Goal: Complete application form

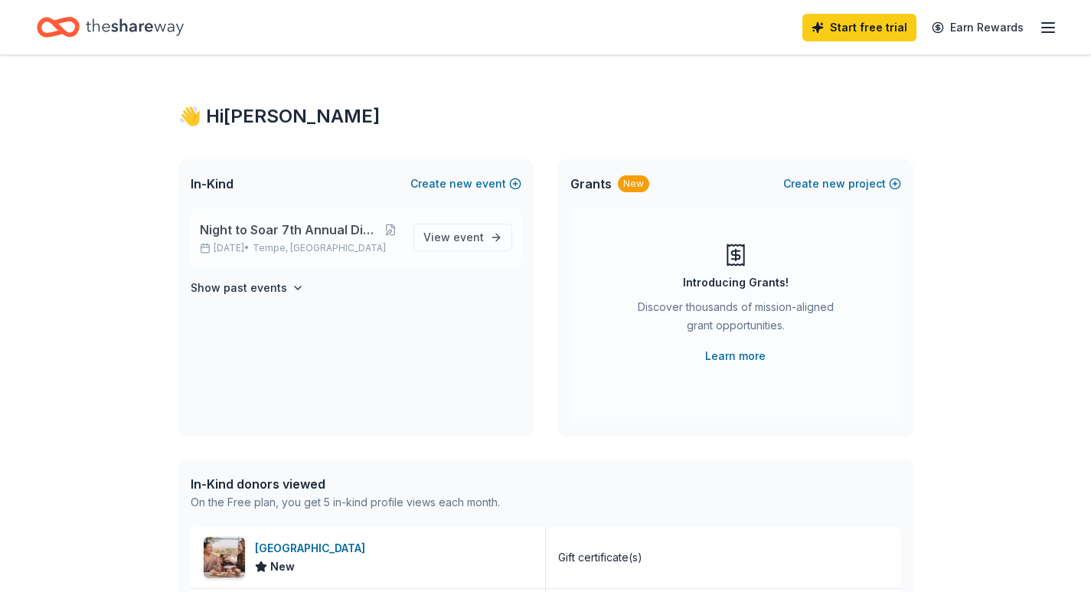
click at [271, 232] on span "Night to Soar 7th Annual Dinner and Auction" at bounding box center [290, 229] width 181 height 18
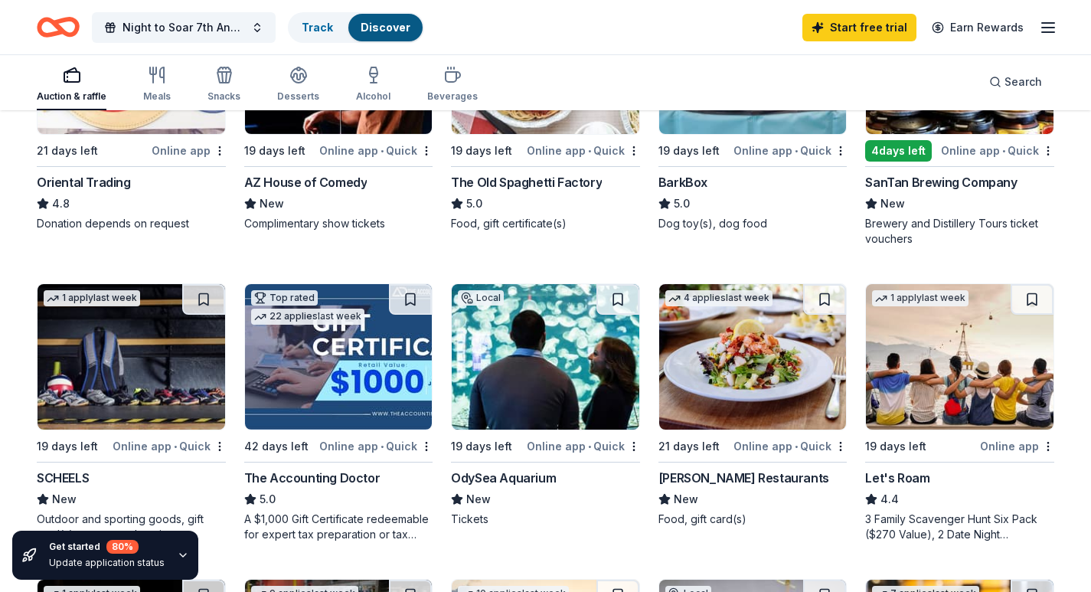
scroll to position [612, 0]
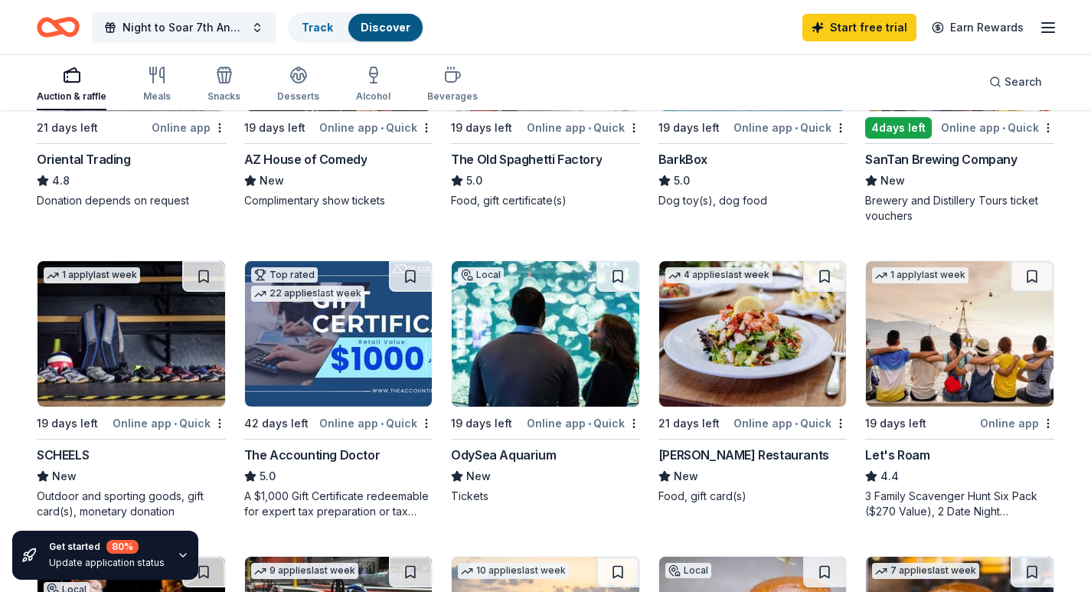
click at [122, 348] on img at bounding box center [132, 333] width 188 height 145
click at [923, 355] on img at bounding box center [960, 333] width 188 height 145
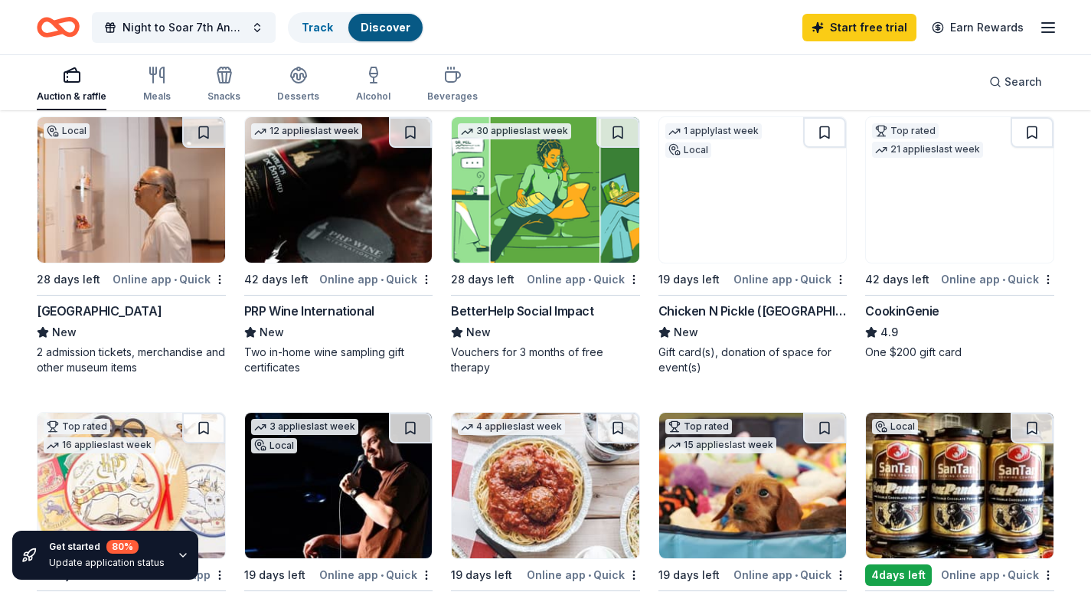
scroll to position [77, 0]
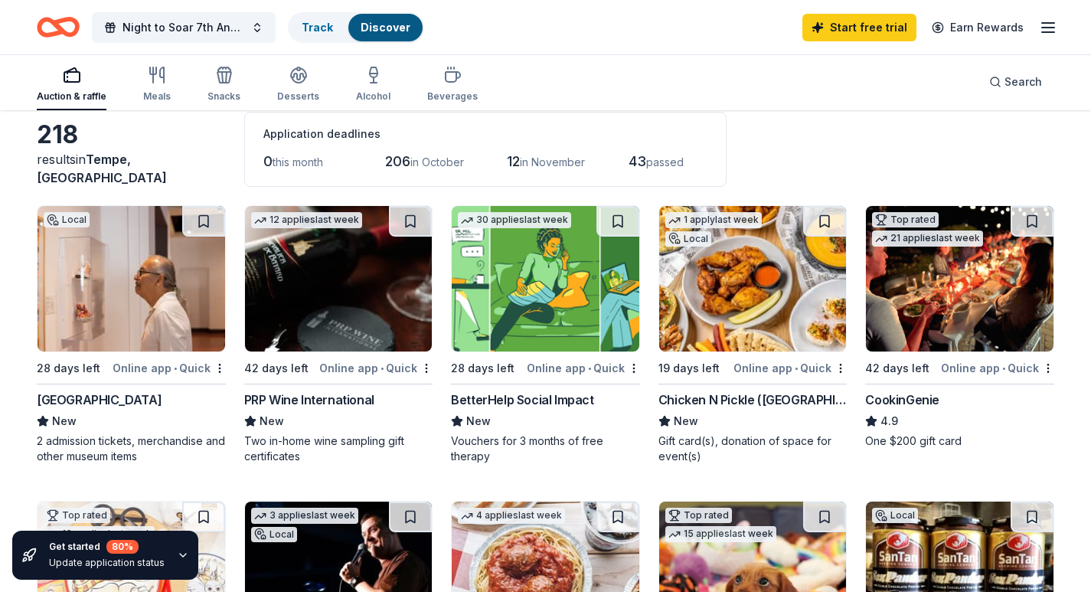
click at [940, 346] on img at bounding box center [960, 278] width 188 height 145
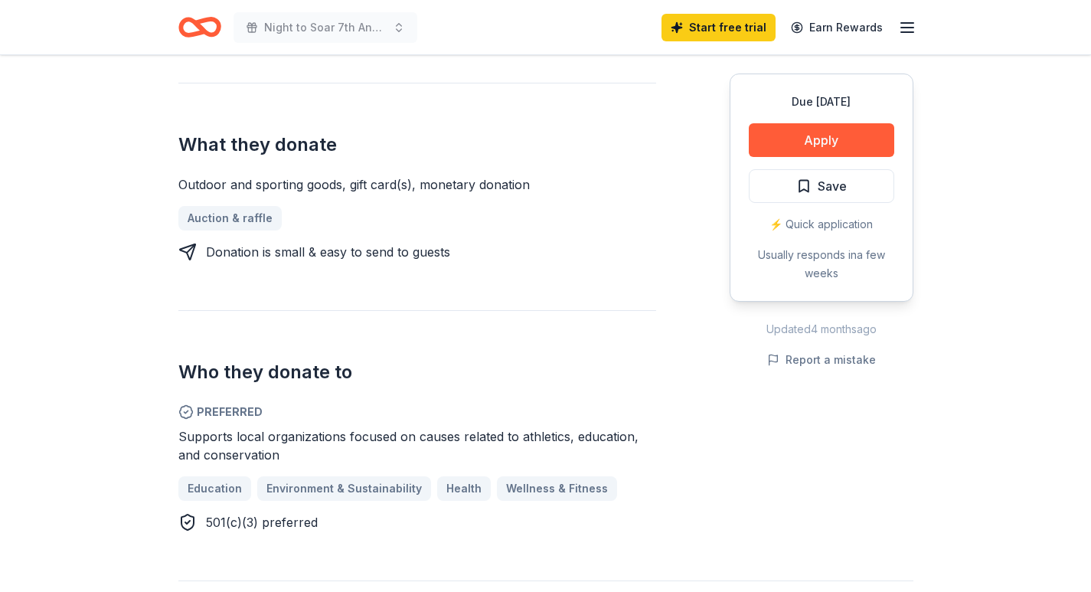
scroll to position [612, 0]
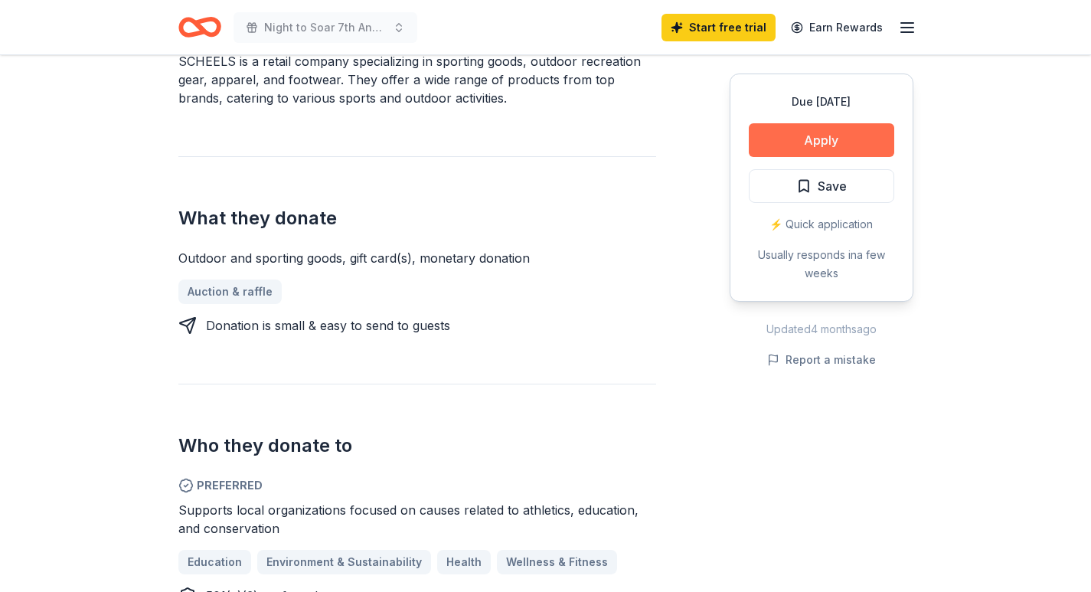
click at [800, 142] on button "Apply" at bounding box center [821, 140] width 145 height 34
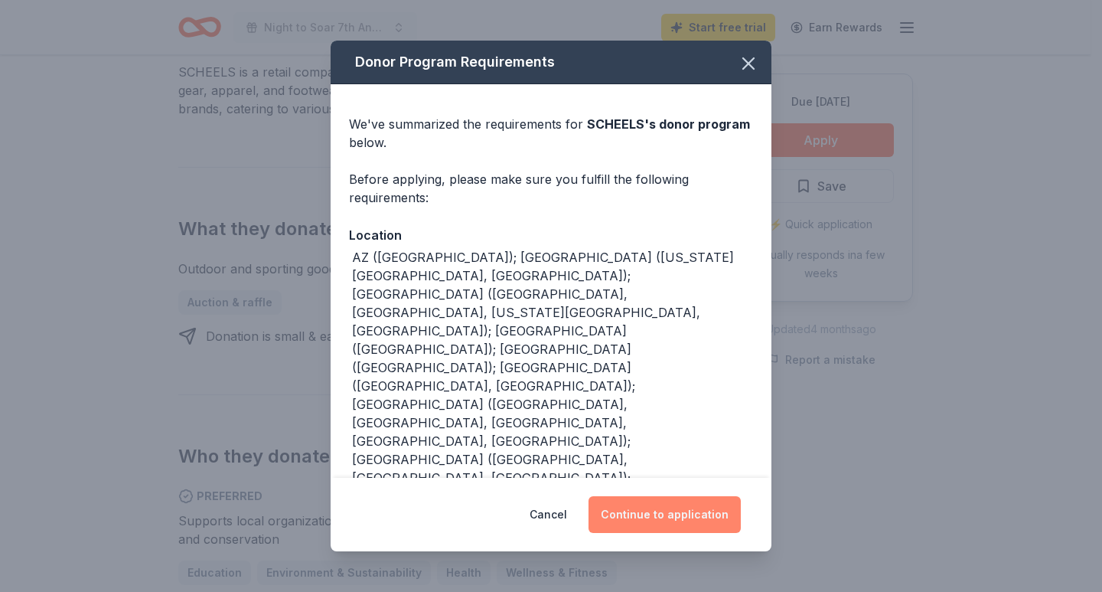
click at [665, 512] on button "Continue to application" at bounding box center [665, 514] width 152 height 37
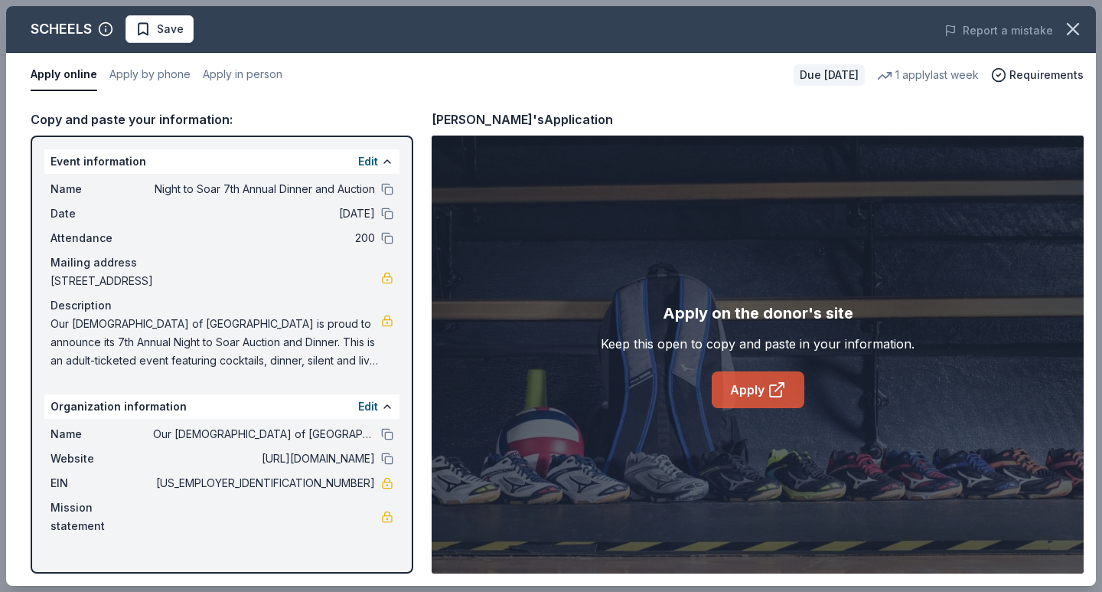
click at [737, 386] on link "Apply" at bounding box center [758, 389] width 93 height 37
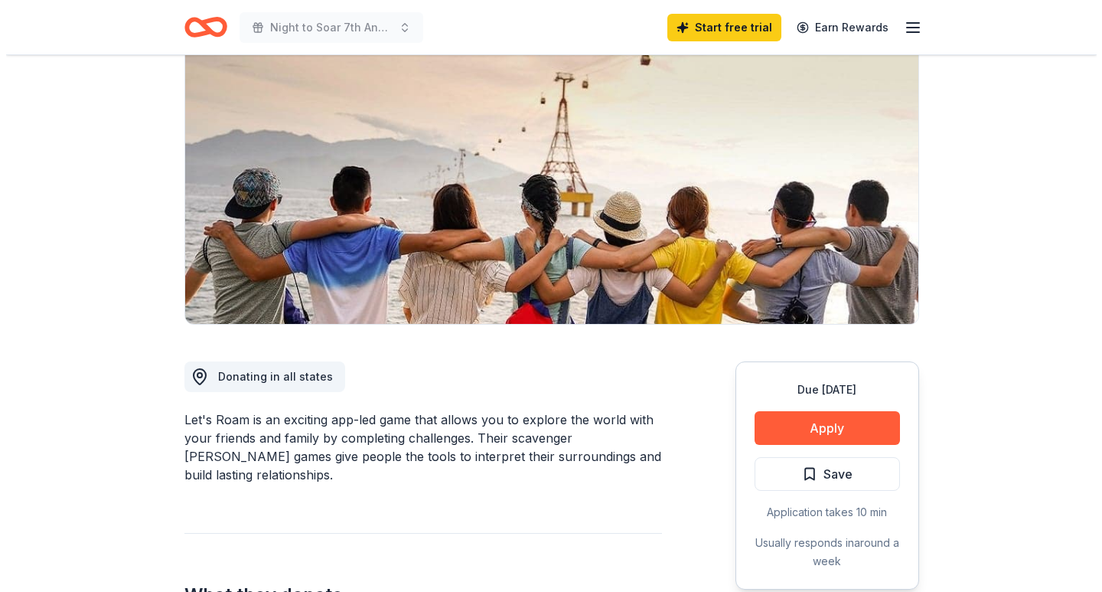
scroll to position [153, 0]
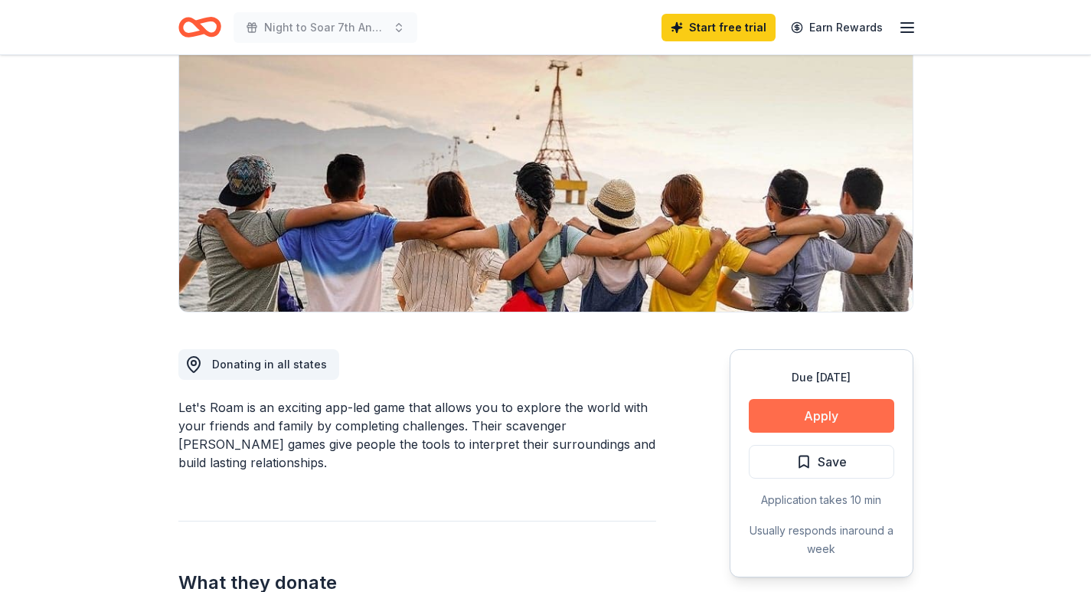
click at [802, 413] on button "Apply" at bounding box center [821, 416] width 145 height 34
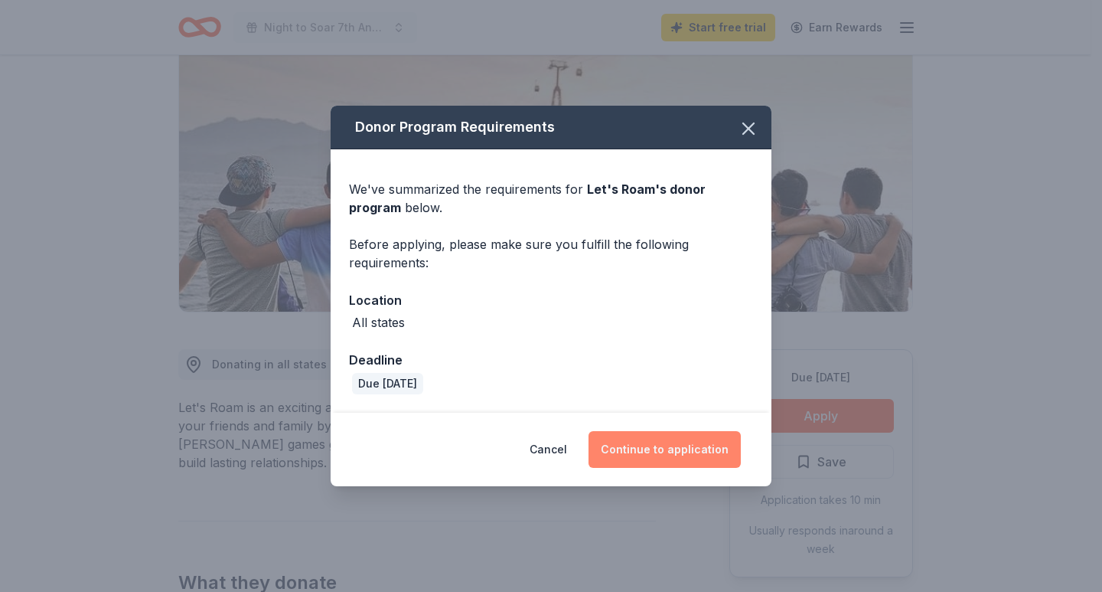
click at [642, 457] on button "Continue to application" at bounding box center [665, 449] width 152 height 37
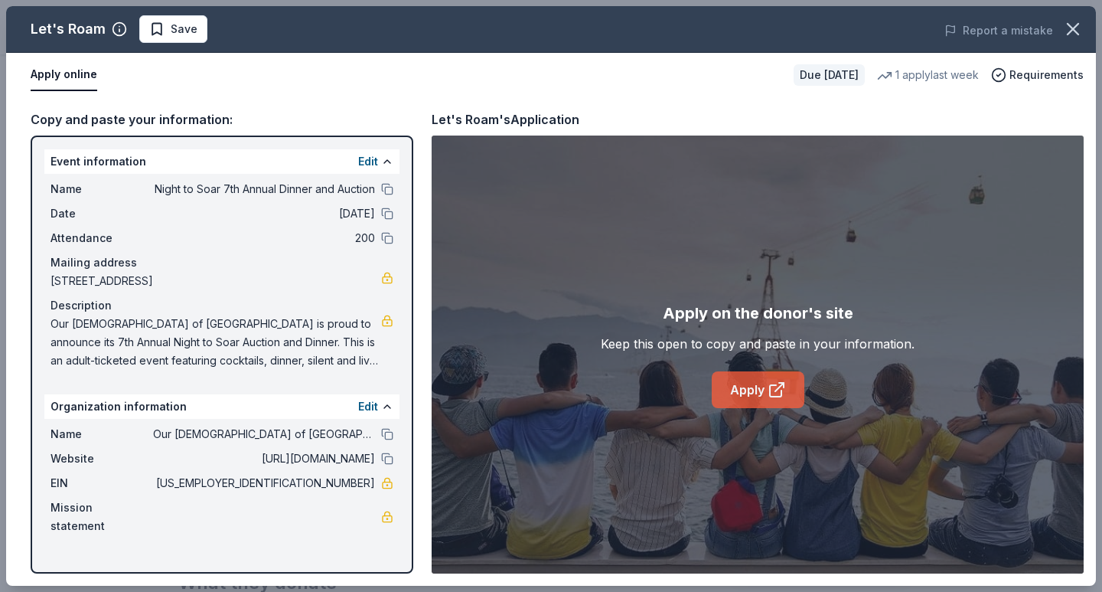
click at [753, 381] on link "Apply" at bounding box center [758, 389] width 93 height 37
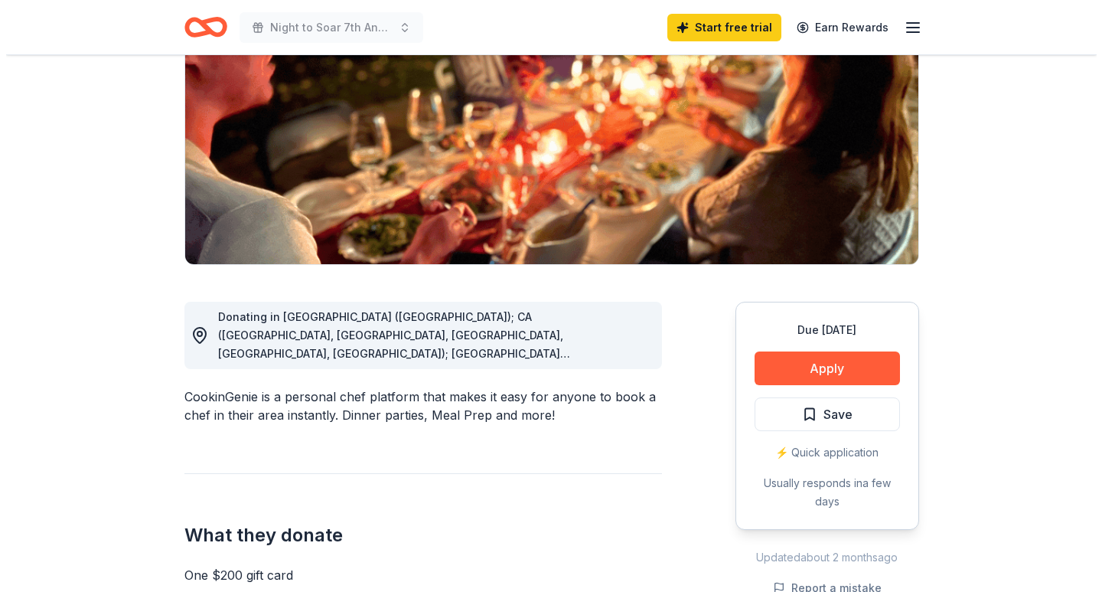
scroll to position [230, 0]
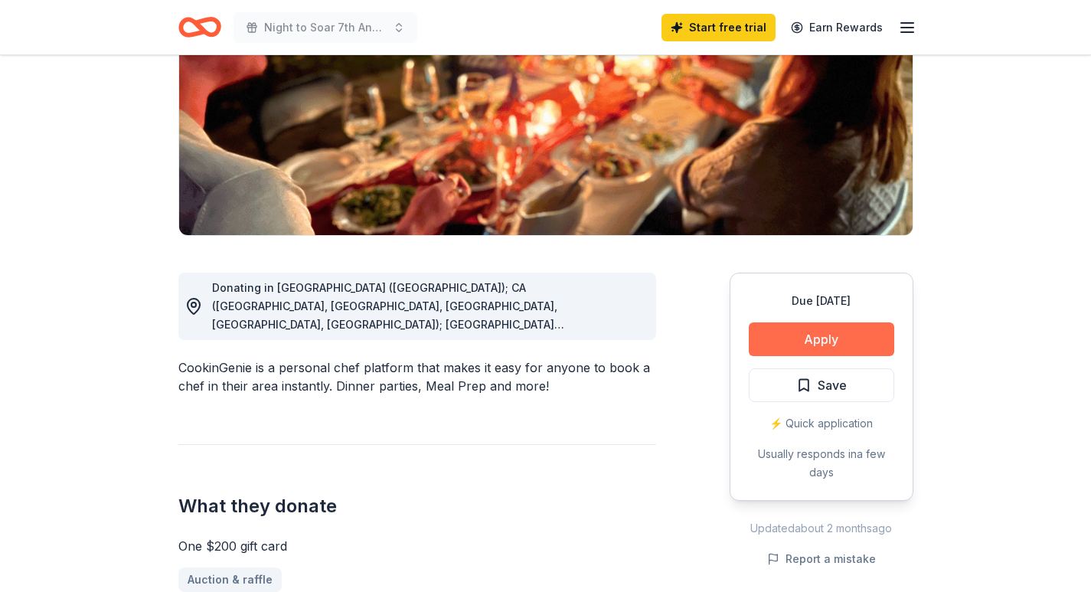
click at [818, 338] on button "Apply" at bounding box center [821, 339] width 145 height 34
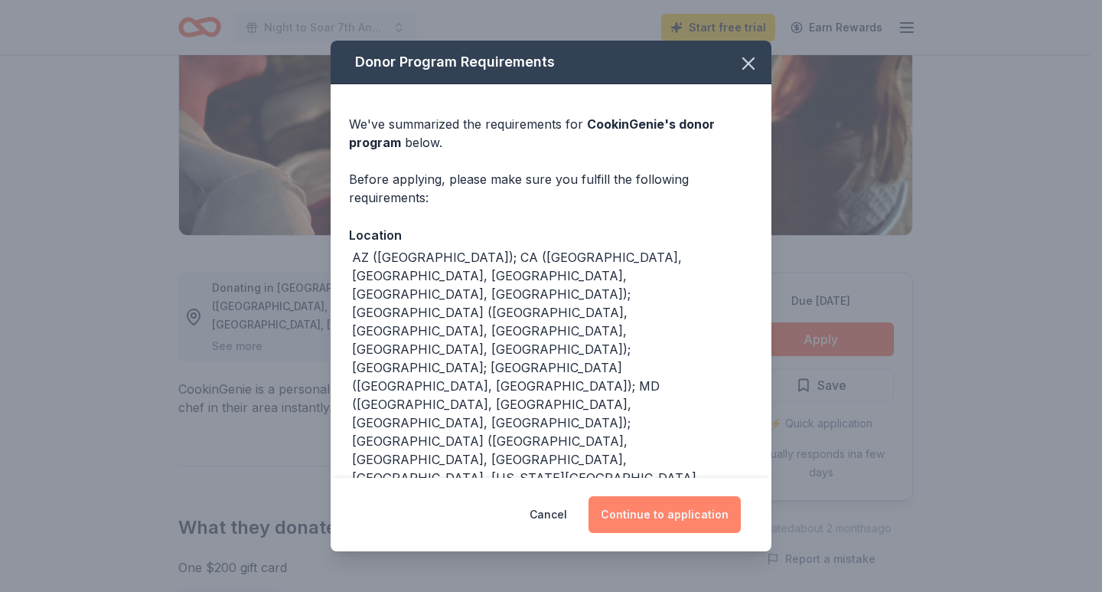
click at [645, 514] on button "Continue to application" at bounding box center [665, 514] width 152 height 37
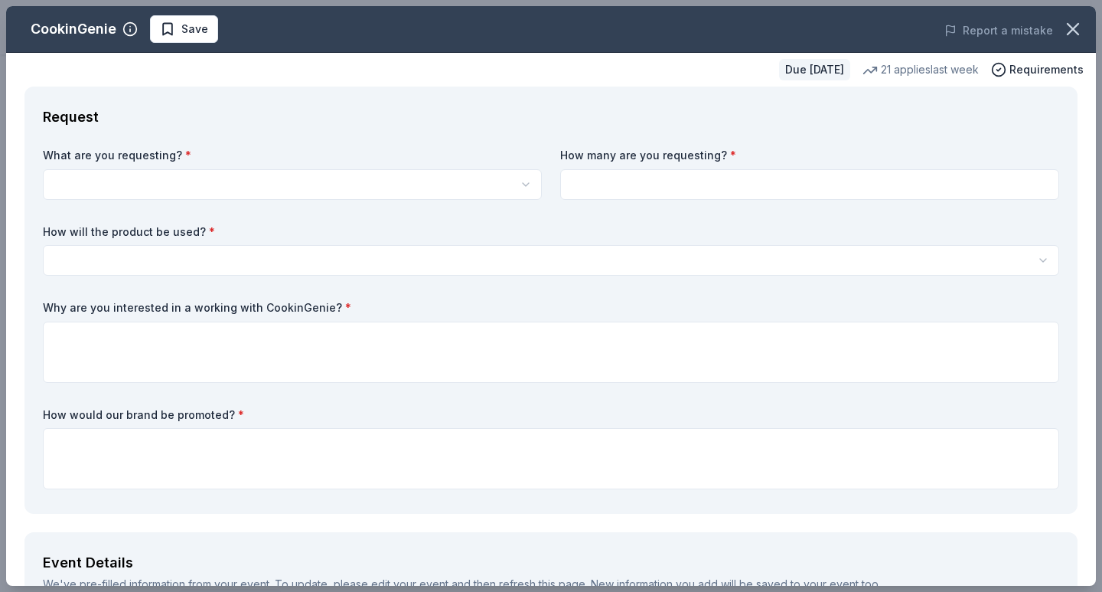
scroll to position [0, 0]
click at [264, 196] on html "Night to Soar 7th Annual Dinner and Auction Start free trial Earn Rewards Due […" at bounding box center [551, 296] width 1102 height 592
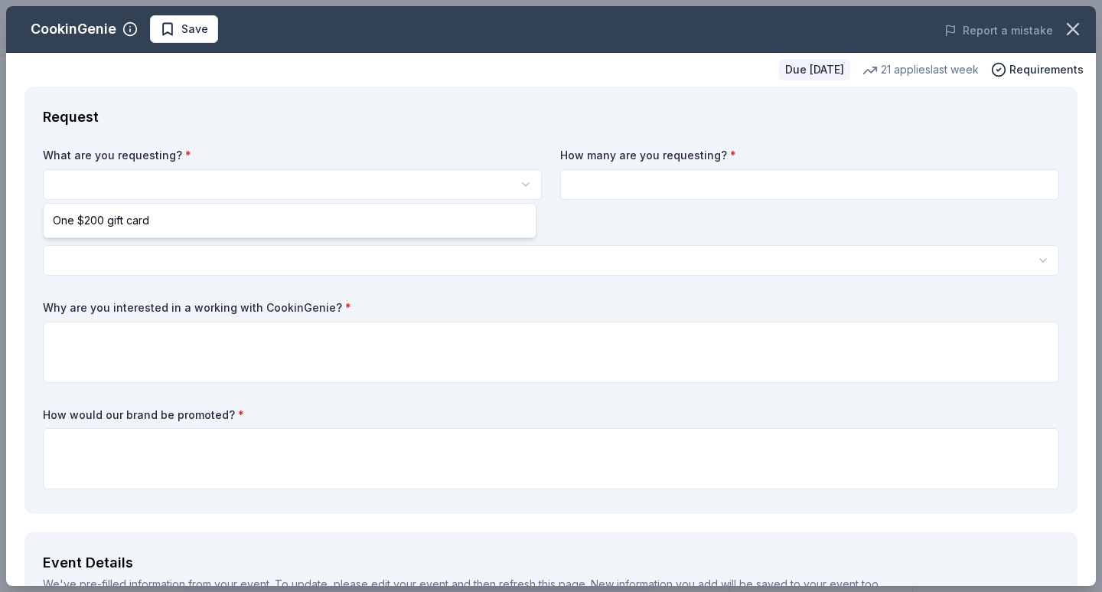
select select "One $200 gift card"
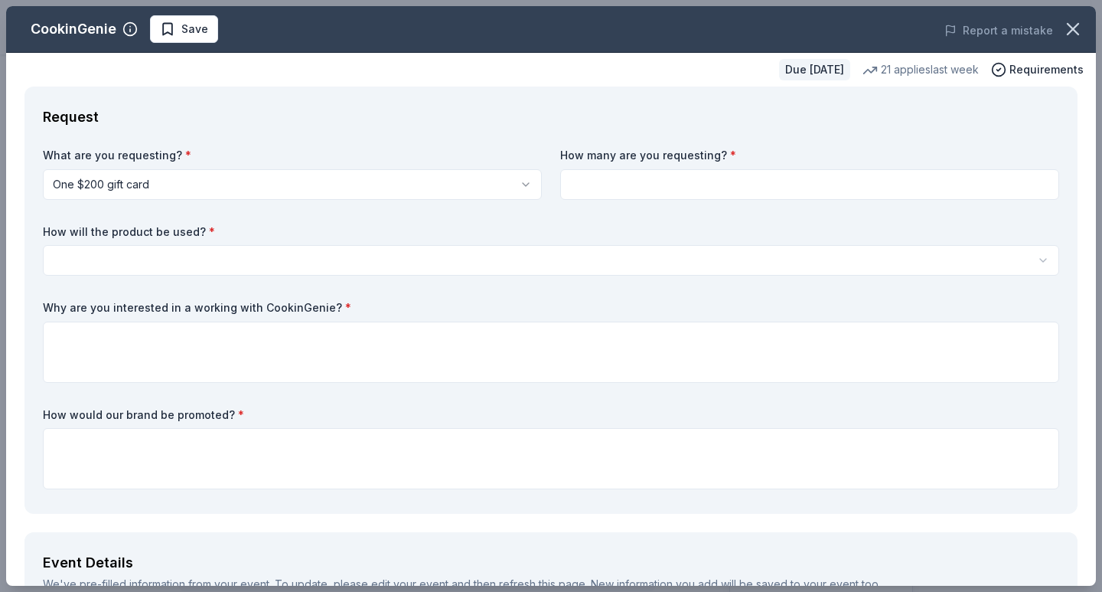
click at [647, 187] on input at bounding box center [809, 184] width 499 height 31
drag, startPoint x: 763, startPoint y: 178, endPoint x: 784, endPoint y: 178, distance: 21.4
click at [777, 178] on input at bounding box center [809, 184] width 499 height 31
type input "2"
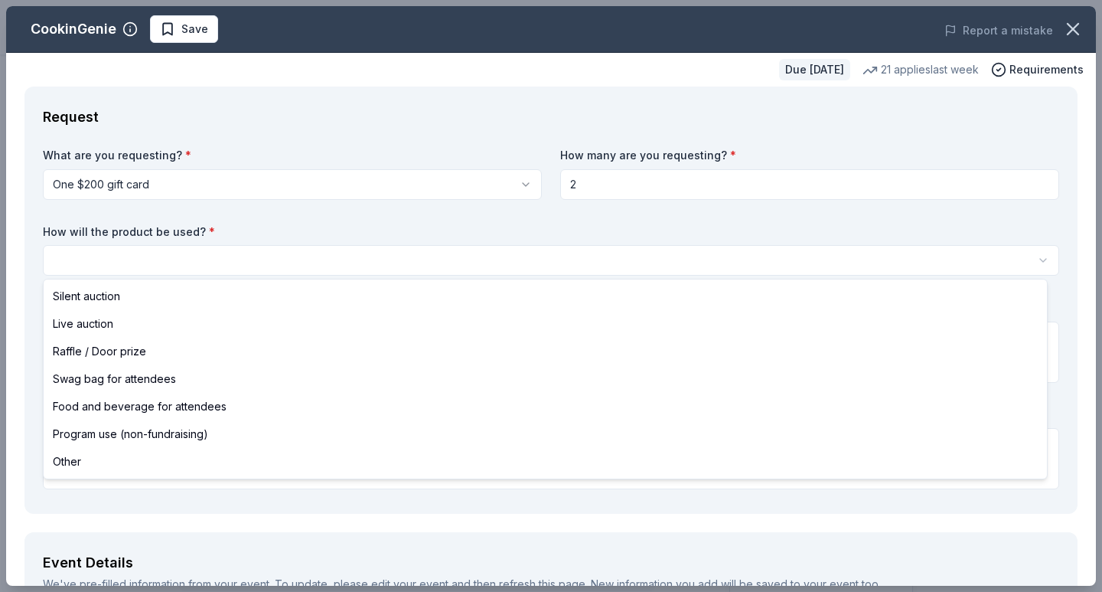
click at [181, 254] on html "Night to Soar 7th Annual Dinner and Auction Start free trial Earn Rewards Due […" at bounding box center [551, 296] width 1102 height 592
select select "liveAuction"
drag, startPoint x: 106, startPoint y: 305, endPoint x: 104, endPoint y: 317, distance: 12.5
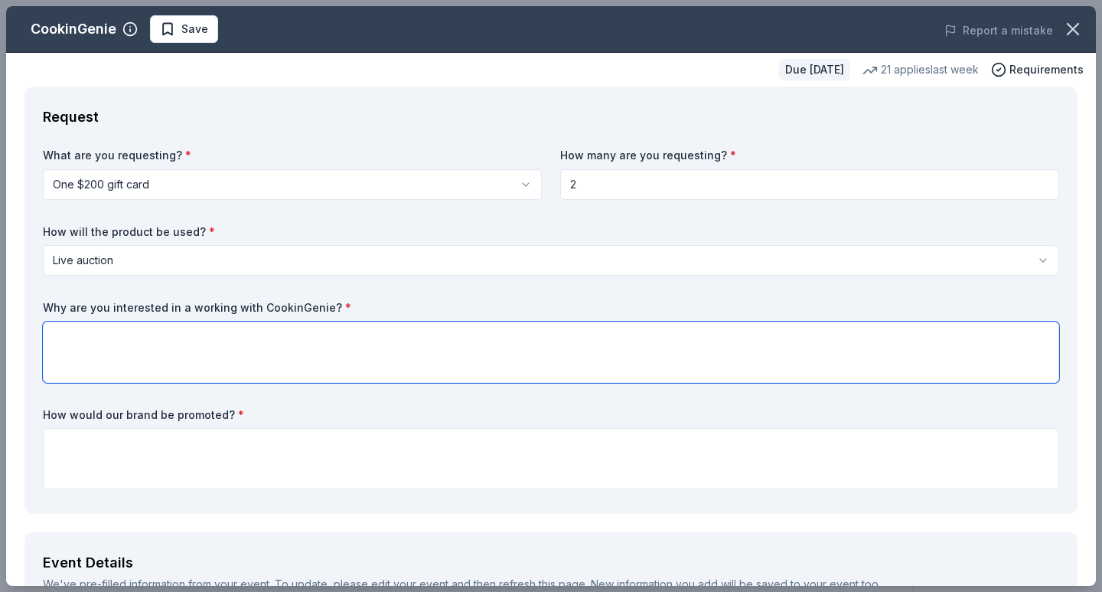
click at [87, 345] on textarea at bounding box center [551, 352] width 1017 height 61
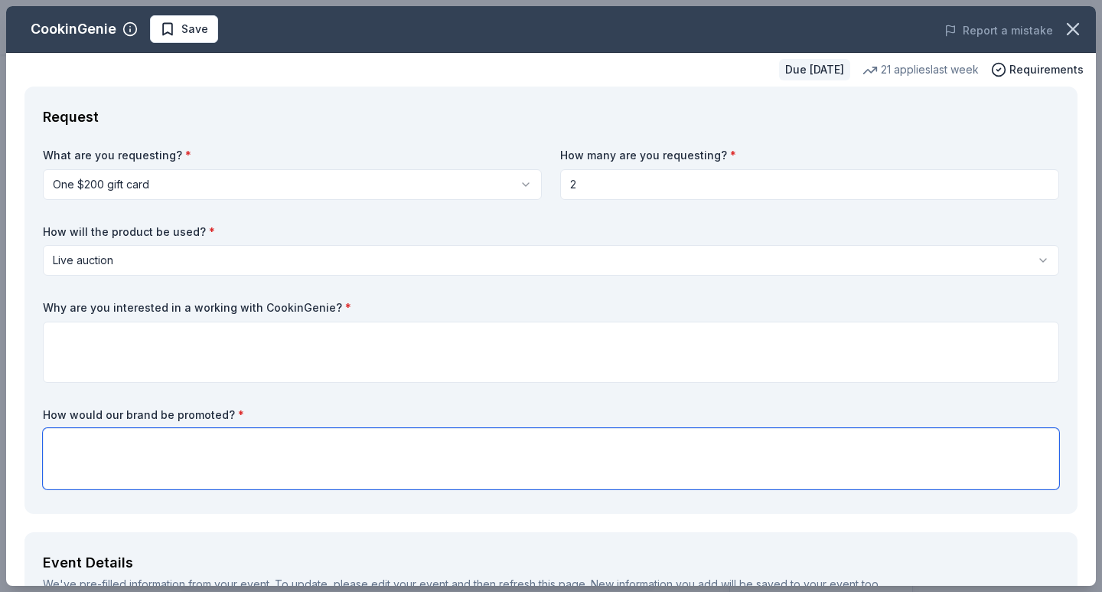
click at [132, 448] on textarea at bounding box center [551, 458] width 1017 height 61
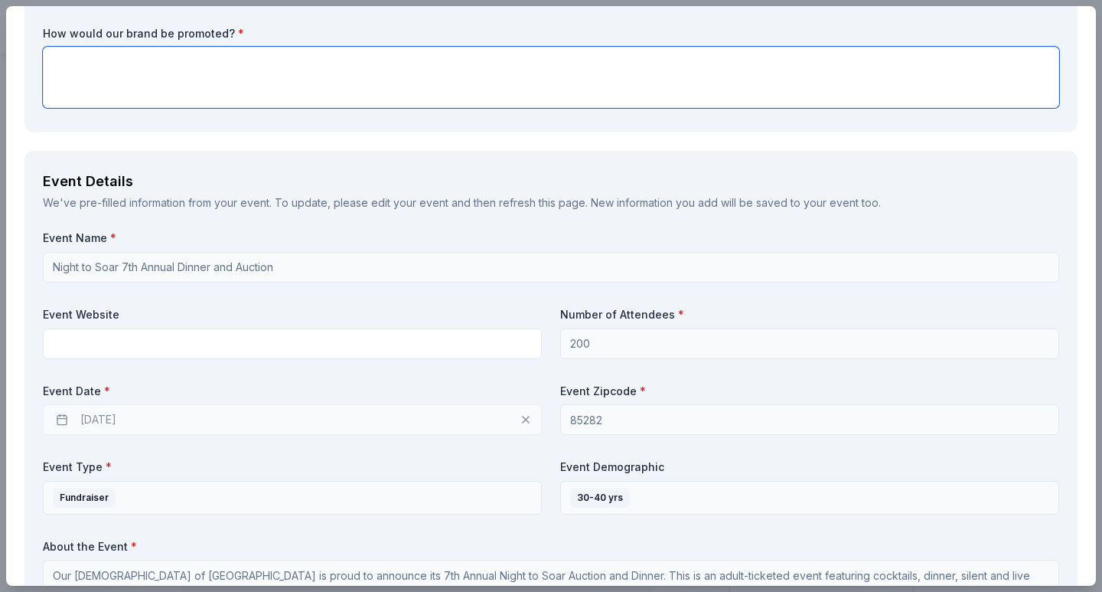
scroll to position [383, 0]
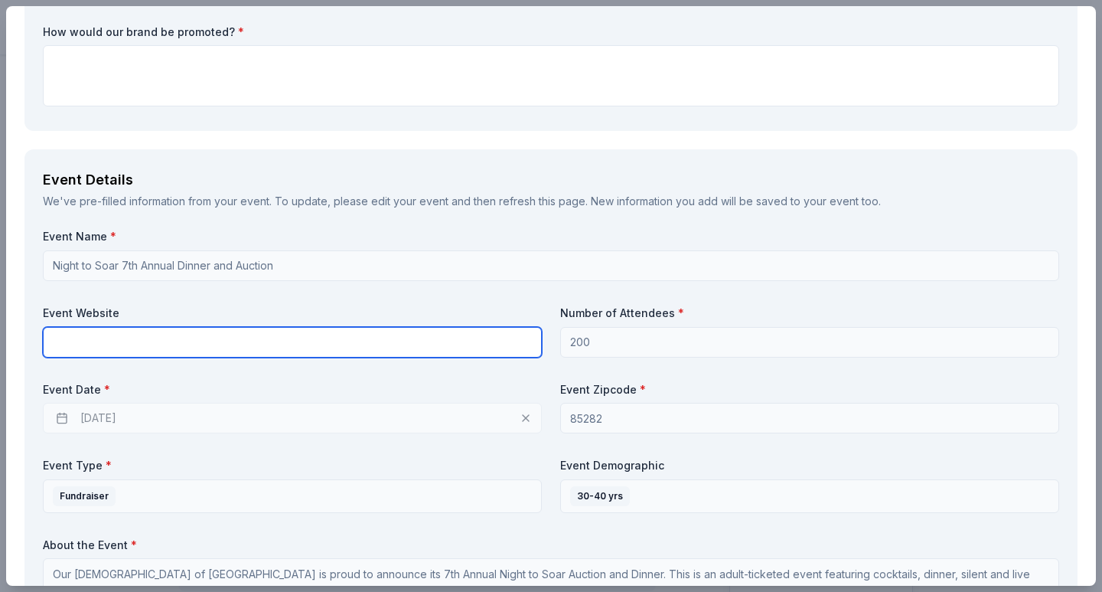
click at [106, 343] on input "text" at bounding box center [292, 342] width 499 height 31
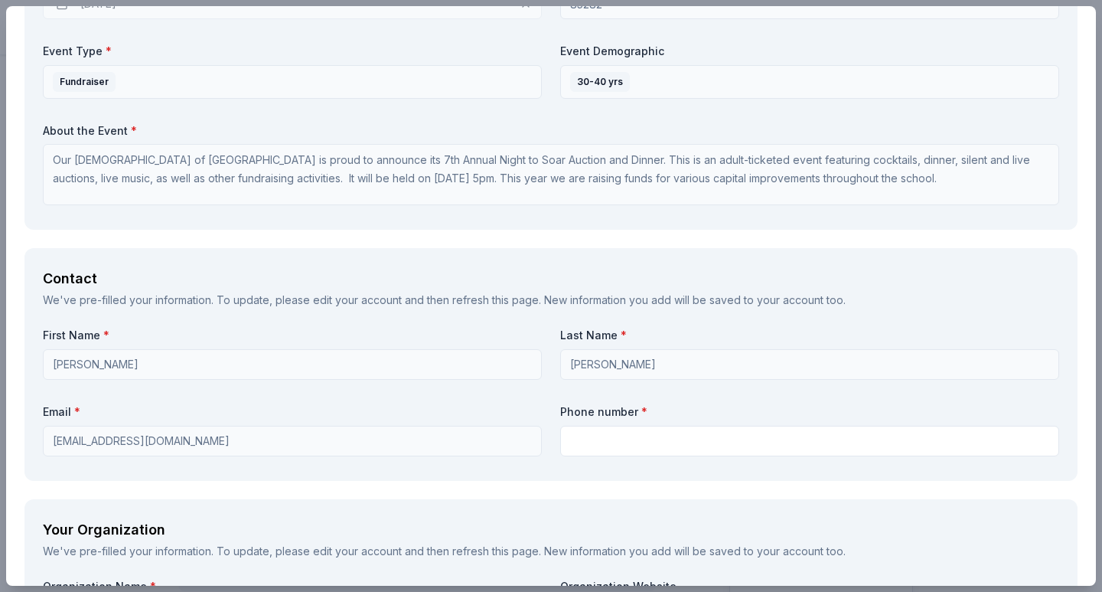
scroll to position [995, 0]
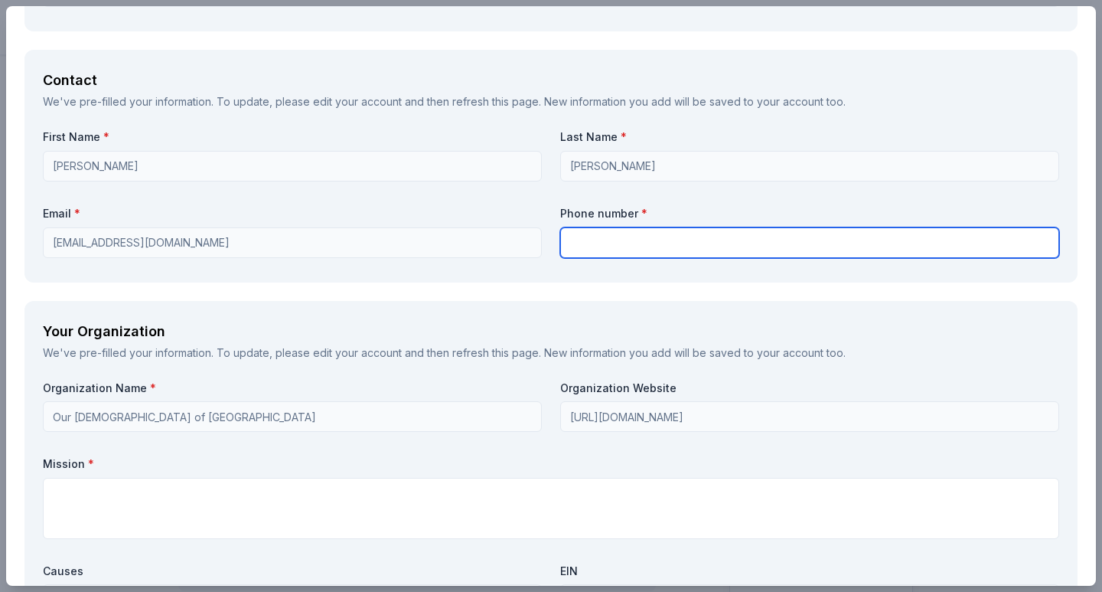
click at [621, 243] on input "text" at bounding box center [809, 242] width 499 height 31
type input "4803305597"
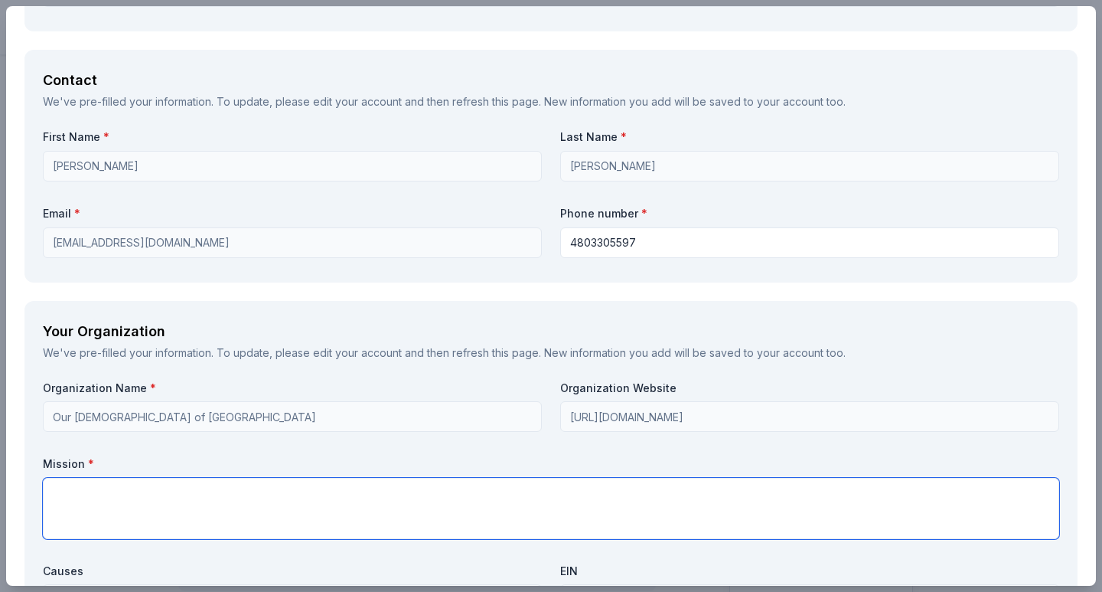
click at [435, 517] on textarea at bounding box center [551, 508] width 1017 height 61
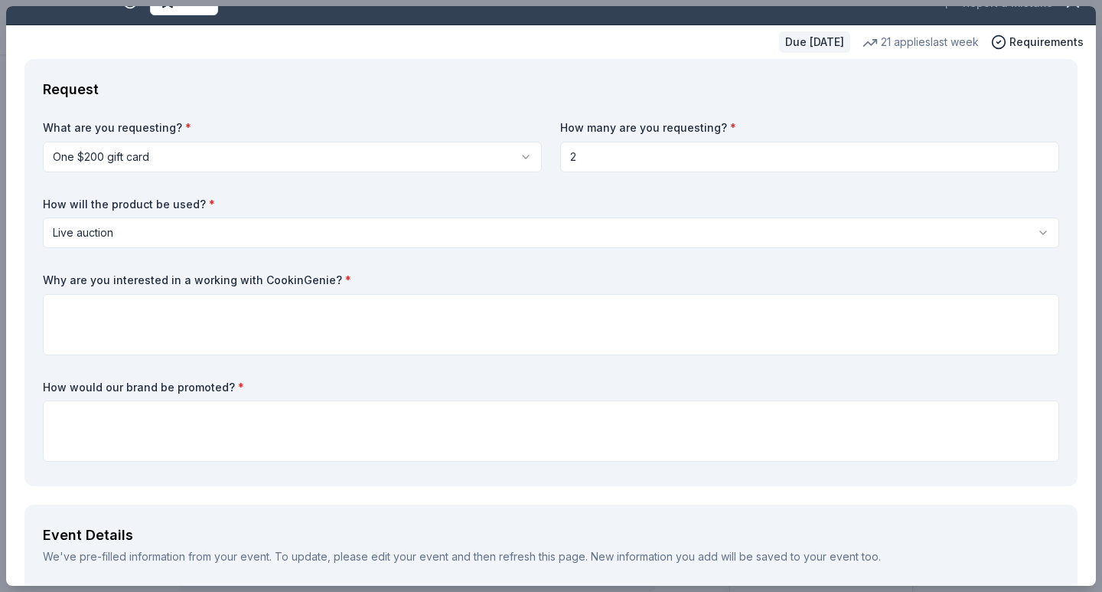
scroll to position [0, 0]
